Goal: Find specific page/section: Find specific page/section

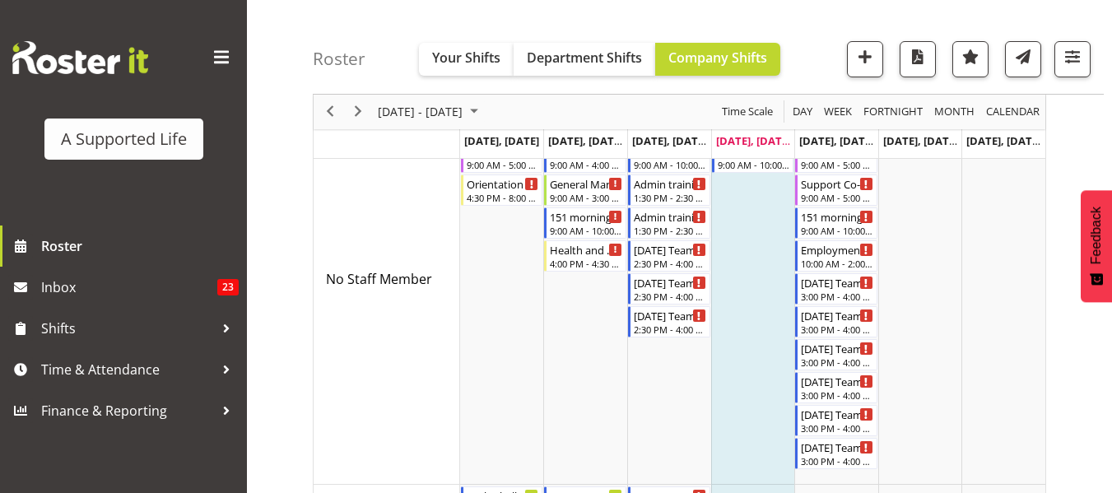
scroll to position [165, 0]
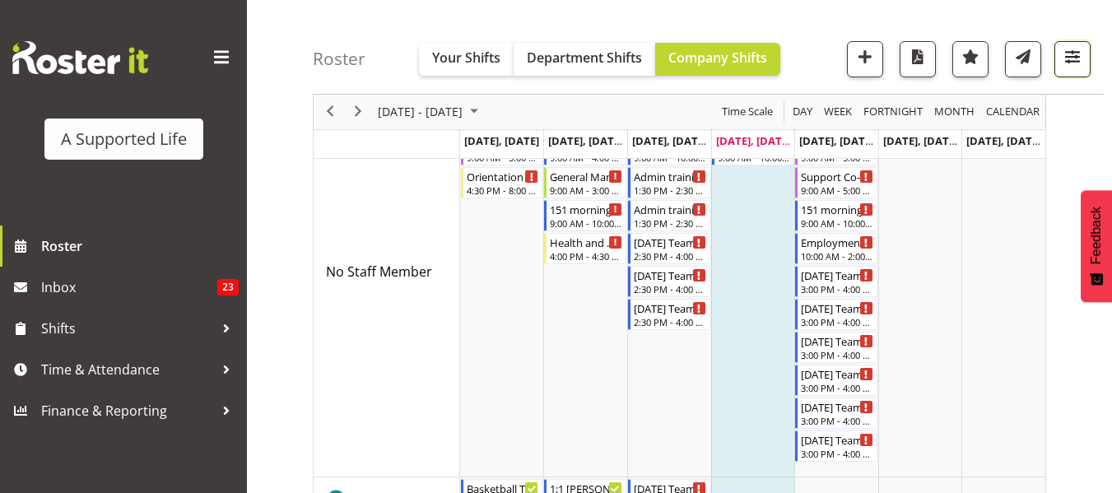
click at [1078, 57] on span "button" at bounding box center [1072, 56] width 21 height 21
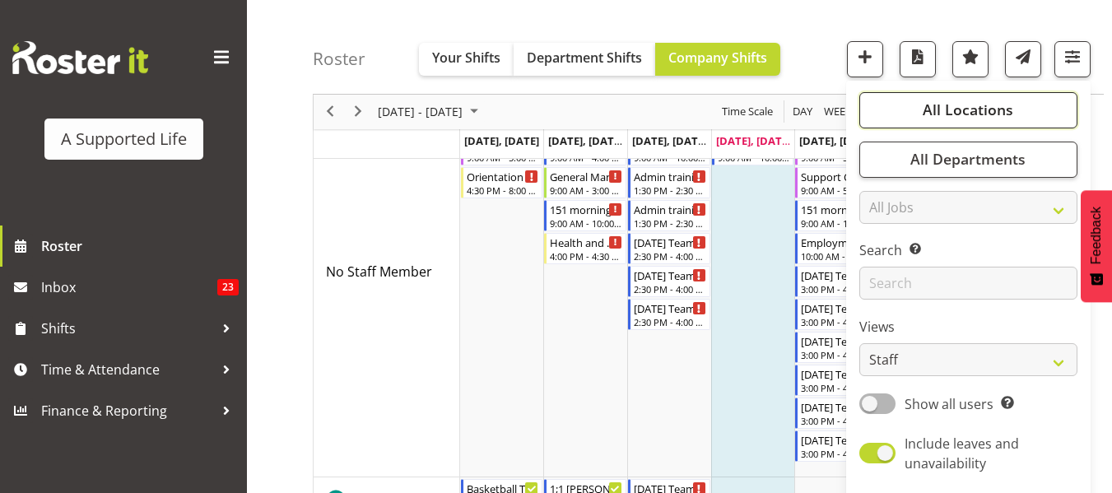
click at [984, 97] on button "All Locations" at bounding box center [968, 110] width 218 height 36
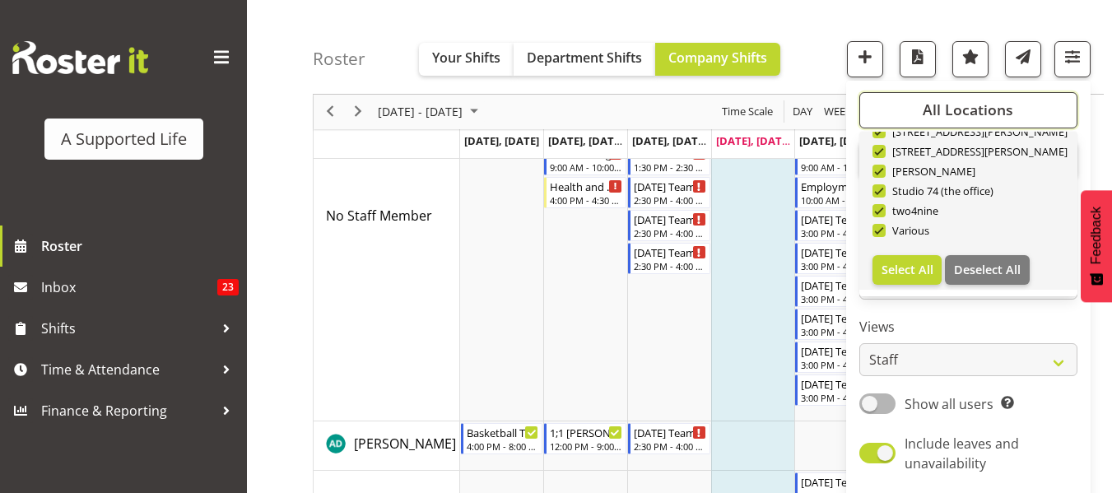
scroll to position [329, 0]
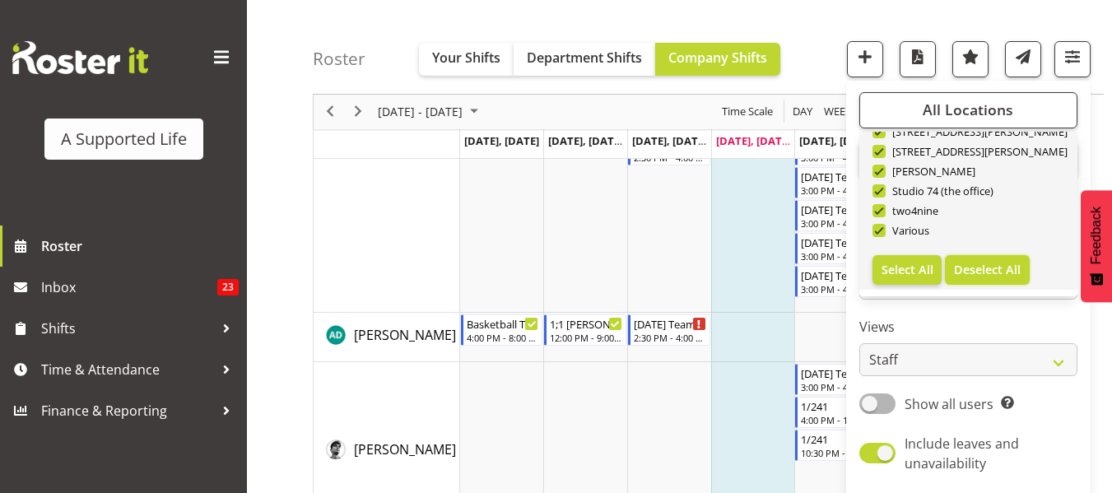
click at [1003, 259] on button "Deselect All" at bounding box center [987, 270] width 85 height 30
checkbox input "false"
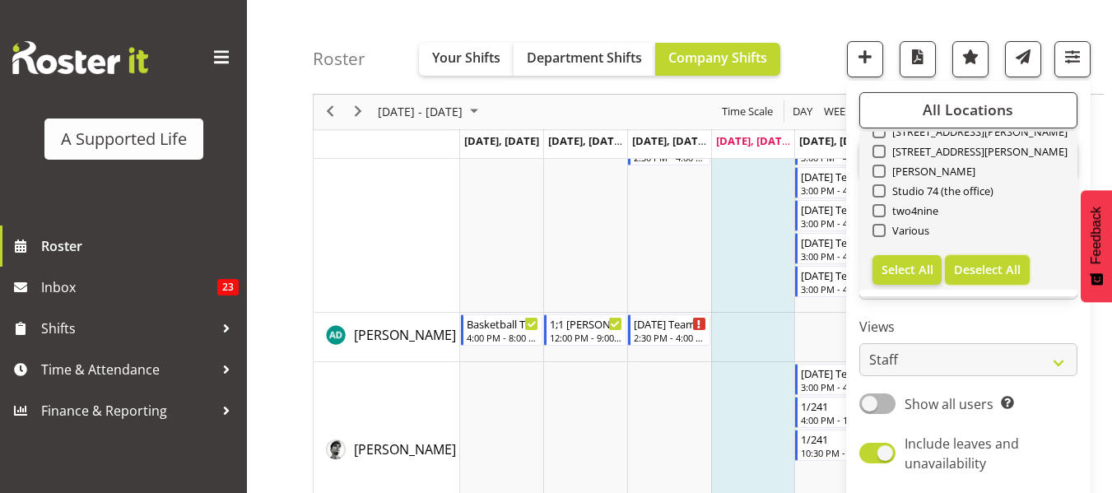
checkbox input "false"
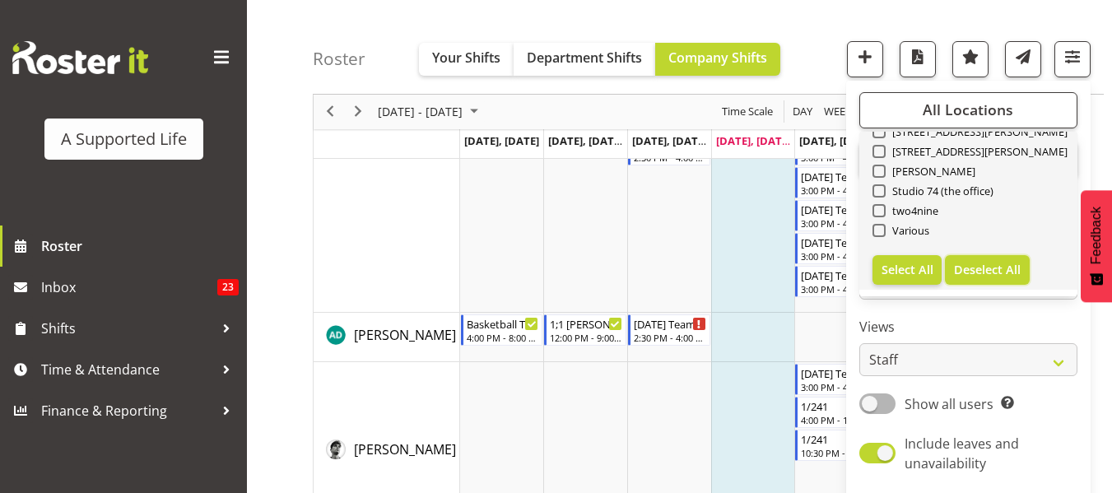
checkbox input "false"
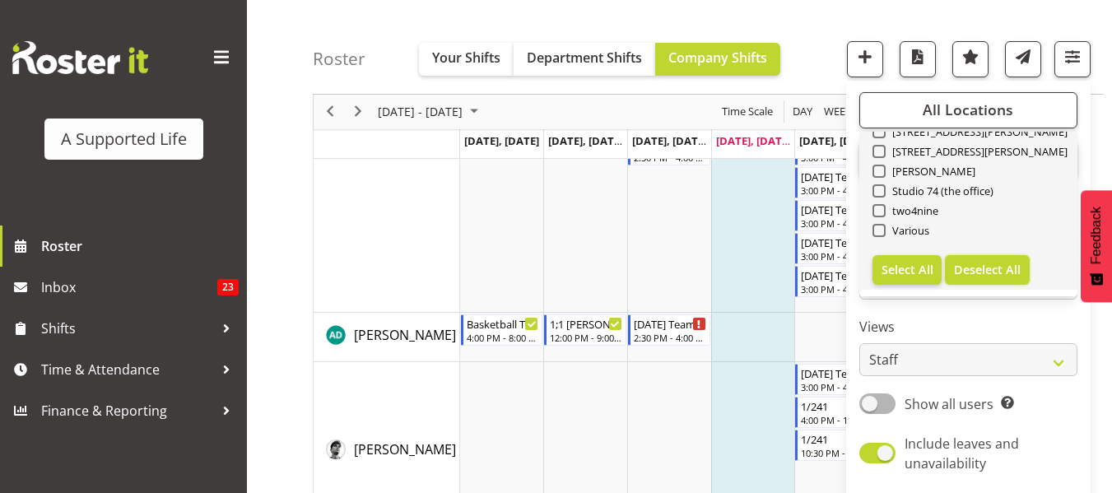
checkbox input "false"
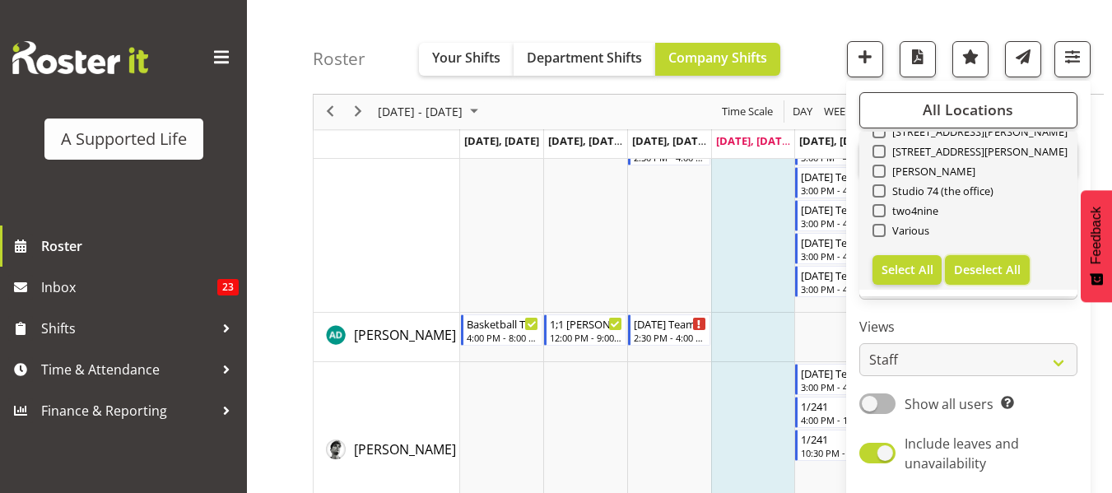
checkbox input "false"
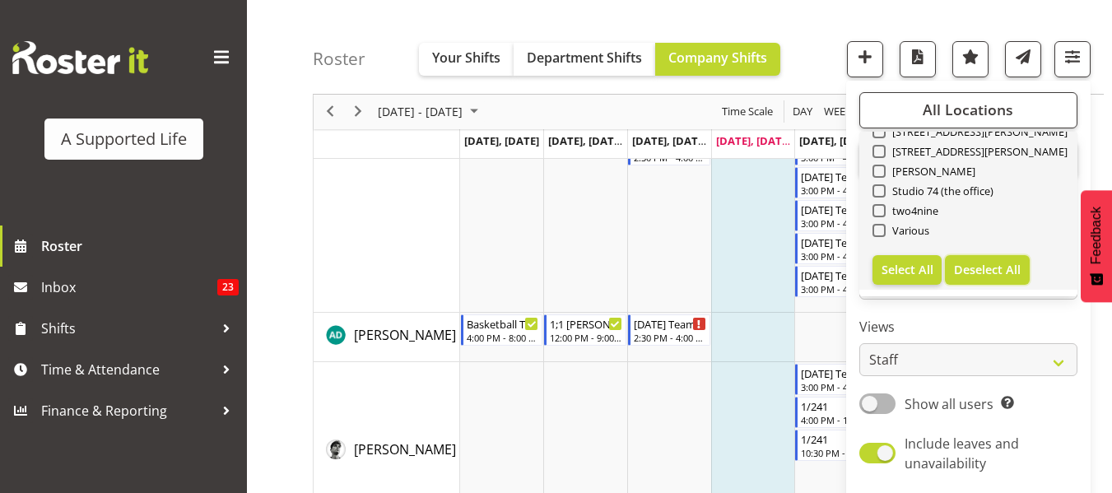
checkbox input "false"
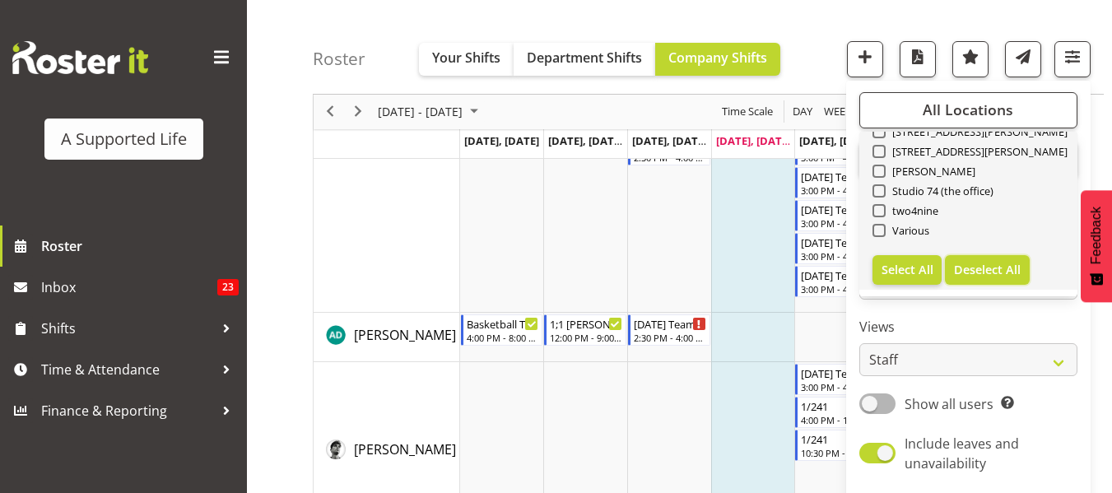
checkbox input "false"
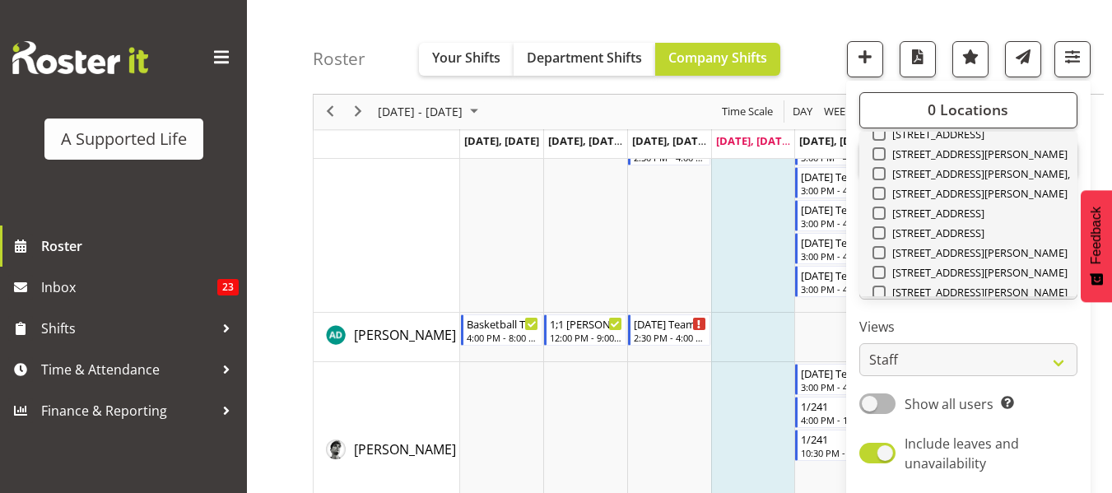
scroll to position [389, 0]
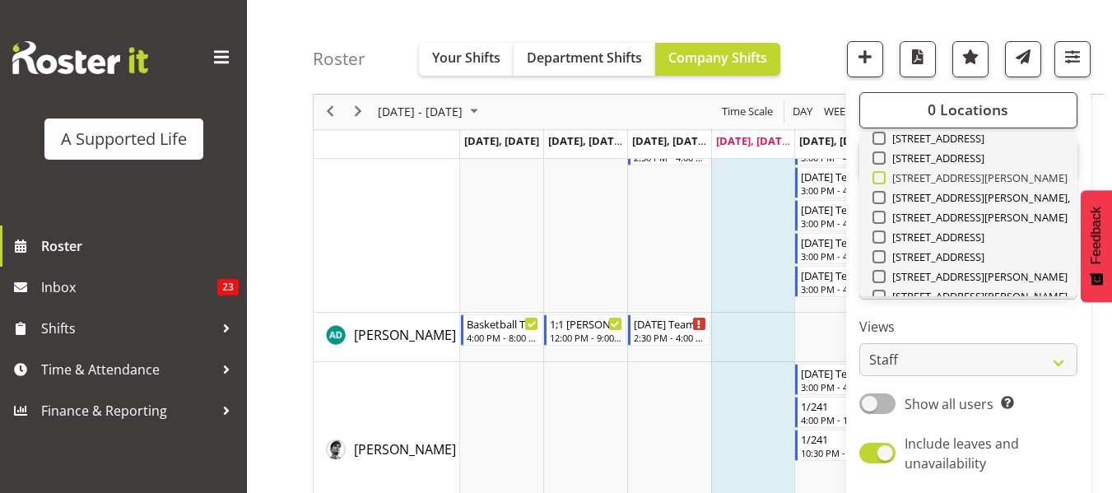
click at [879, 182] on span at bounding box center [879, 177] width 13 height 13
click at [879, 182] on input "[STREET_ADDRESS][PERSON_NAME]" at bounding box center [878, 178] width 11 height 11
checkbox input "true"
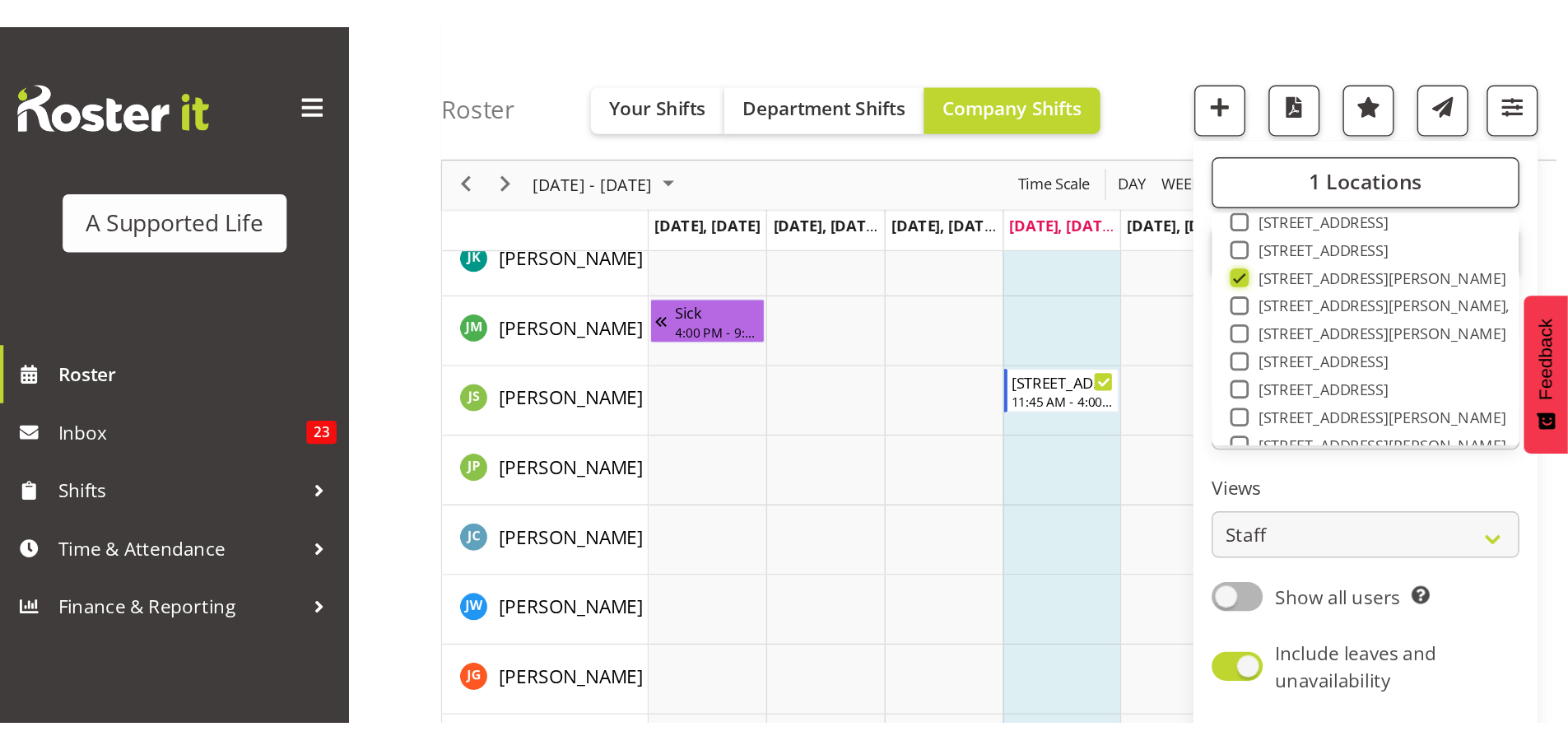
scroll to position [2480, 0]
